Goal: Information Seeking & Learning: Check status

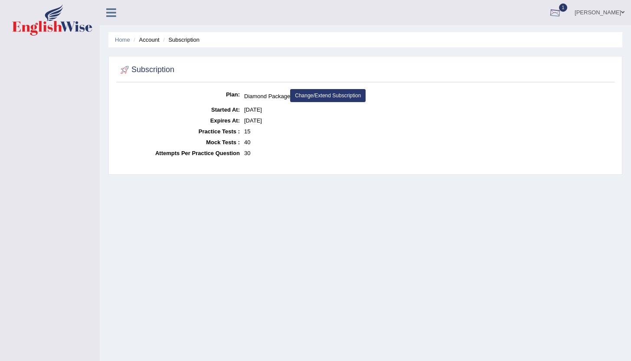
click at [558, 15] on div at bounding box center [555, 13] width 13 height 13
click at [485, 44] on span "Exam evaluated" at bounding box center [503, 43] width 115 height 7
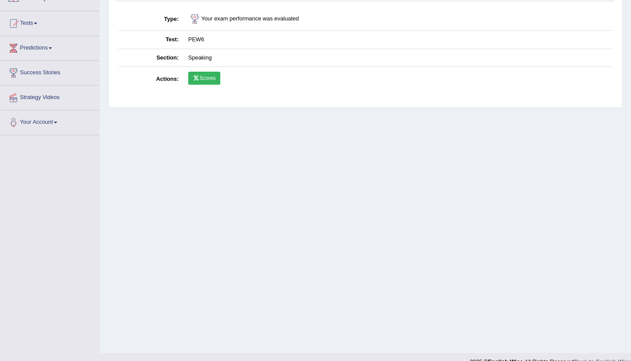
click at [208, 82] on link "Scores" at bounding box center [204, 78] width 32 height 13
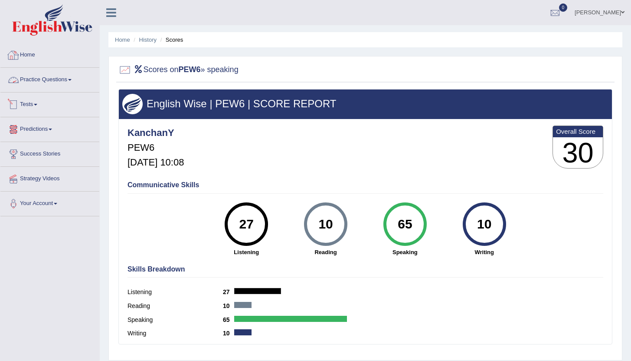
click at [32, 61] on link "Home" at bounding box center [49, 54] width 99 height 22
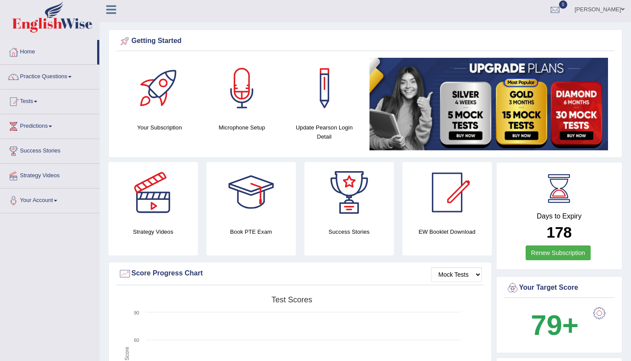
scroll to position [2, 0]
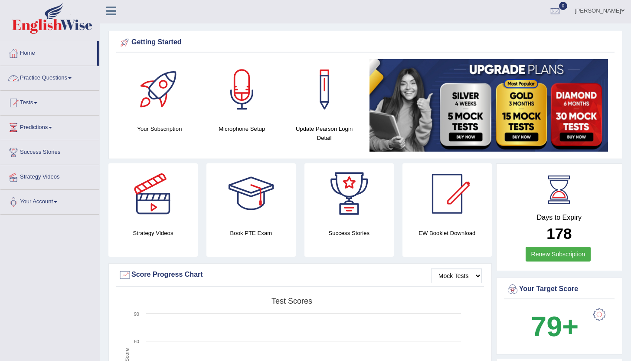
click at [76, 80] on link "Practice Questions" at bounding box center [49, 77] width 99 height 22
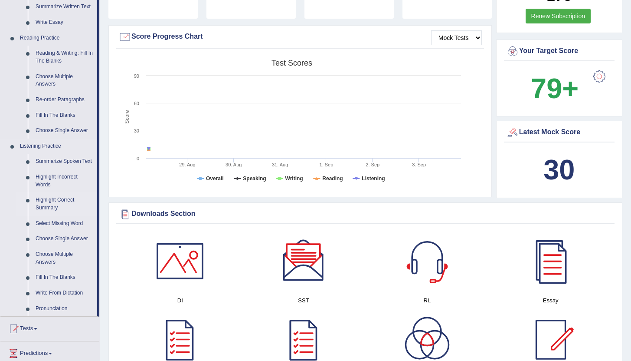
scroll to position [456, 0]
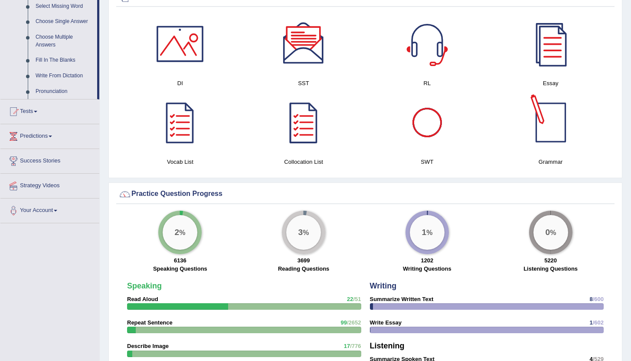
click at [545, 140] on div at bounding box center [551, 122] width 61 height 61
